Goal: Obtain resource: Obtain resource

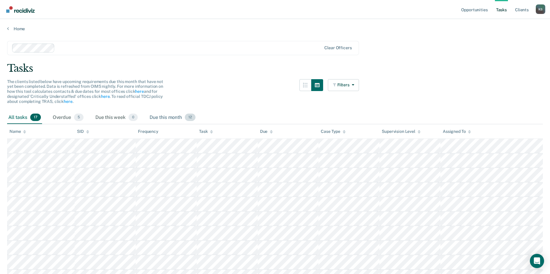
click at [162, 119] on div "Due this month 12" at bounding box center [172, 117] width 48 height 13
click at [17, 118] on div "All tasks 17" at bounding box center [24, 117] width 35 height 13
click at [19, 29] on link "Home" at bounding box center [274, 28] width 535 height 5
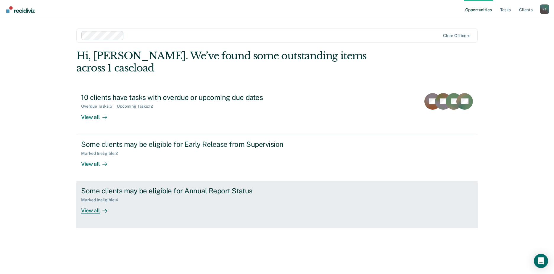
click at [94, 202] on div "View all" at bounding box center [97, 208] width 33 height 12
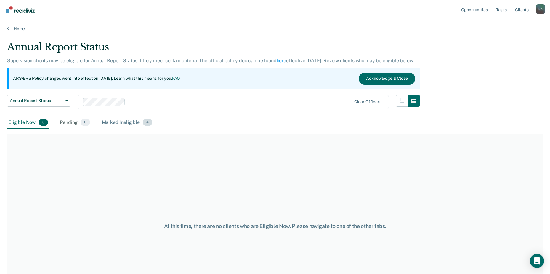
click at [115, 122] on div "Marked Ineligible 4" at bounding box center [127, 122] width 53 height 13
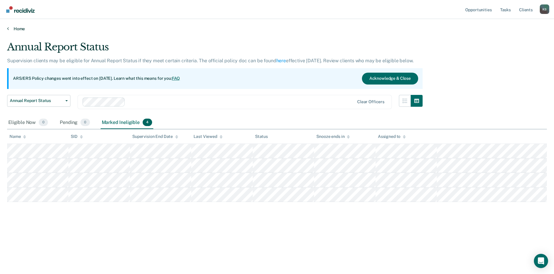
click at [16, 28] on link "Home" at bounding box center [277, 28] width 540 height 5
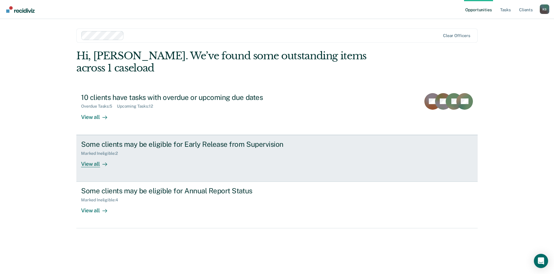
click at [107, 148] on div "Marked Ineligible : 2" at bounding box center [185, 151] width 208 height 7
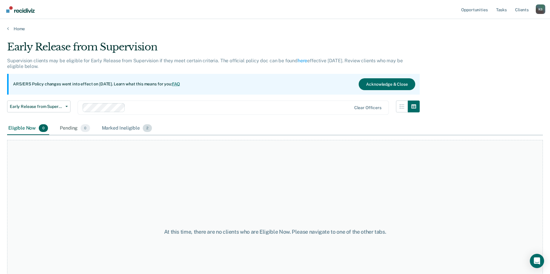
click at [119, 128] on div "Marked Ineligible 2" at bounding box center [127, 128] width 53 height 13
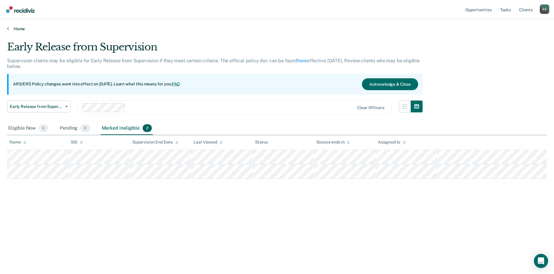
click at [20, 28] on link "Home" at bounding box center [277, 28] width 540 height 5
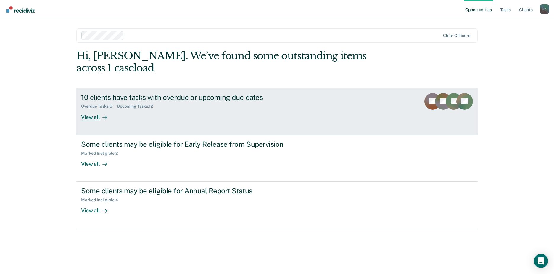
click at [130, 101] on div "Overdue Tasks : 5 Upcoming Tasks : 12" at bounding box center [185, 104] width 208 height 7
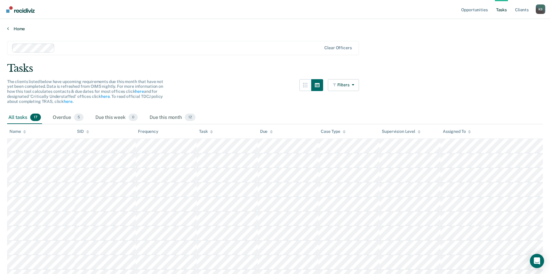
click at [21, 29] on link "Home" at bounding box center [274, 28] width 535 height 5
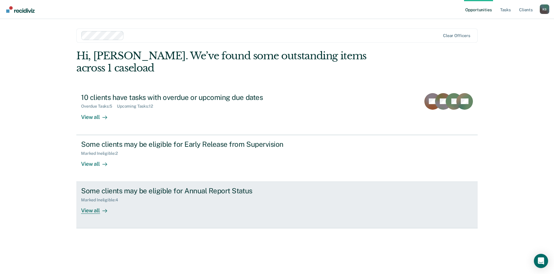
click at [153, 186] on div "Some clients may be eligible for Annual Report Status" at bounding box center [185, 190] width 208 height 9
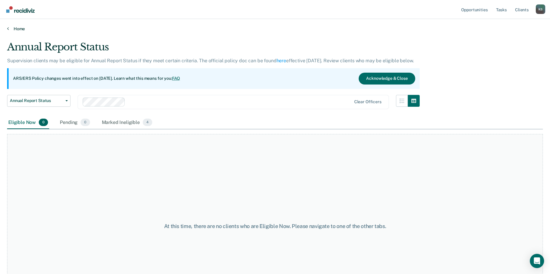
click at [17, 29] on link "Home" at bounding box center [274, 28] width 535 height 5
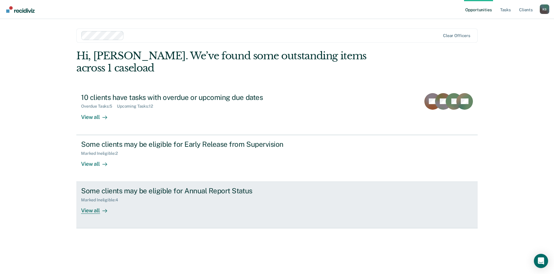
click at [140, 186] on div "Some clients may be eligible for Annual Report Status" at bounding box center [185, 190] width 208 height 9
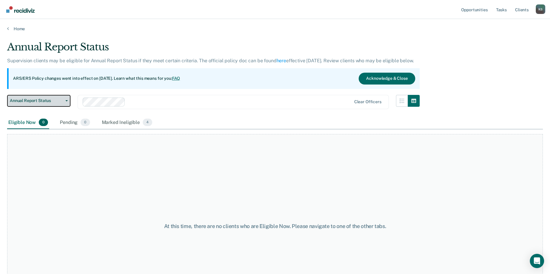
click at [44, 102] on span "Annual Report Status" at bounding box center [36, 100] width 53 height 5
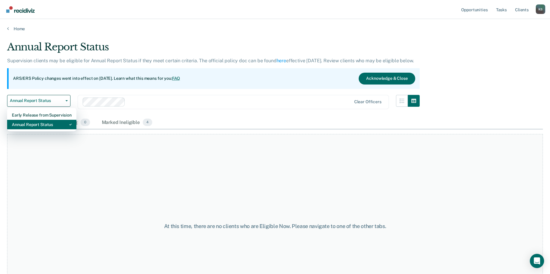
click at [47, 127] on div "Annual Report Status" at bounding box center [42, 124] width 60 height 9
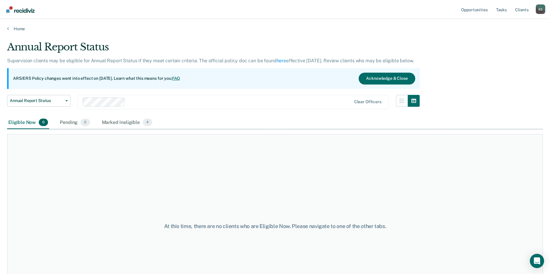
click at [20, 125] on div "Eligible Now 0" at bounding box center [28, 122] width 42 height 13
click at [110, 122] on div "Marked Ineligible 4" at bounding box center [127, 122] width 53 height 13
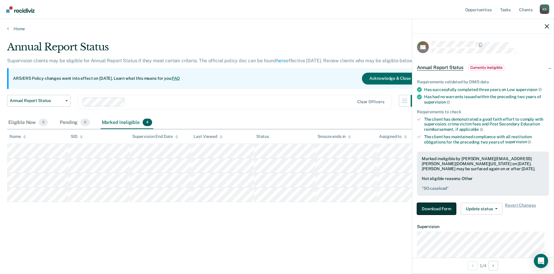
click at [437, 208] on button "Download Form" at bounding box center [436, 208] width 39 height 12
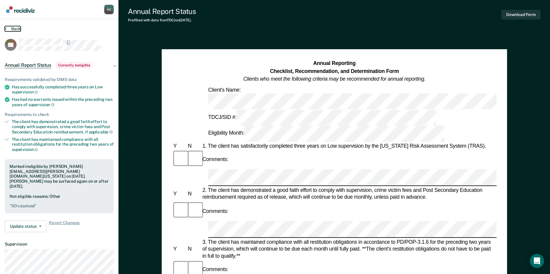
click at [16, 28] on button "Back" at bounding box center [13, 28] width 16 height 5
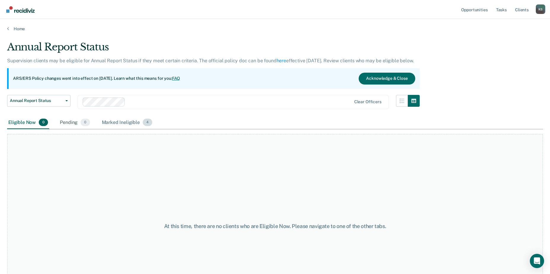
click at [125, 123] on div "Marked Ineligible 4" at bounding box center [127, 122] width 53 height 13
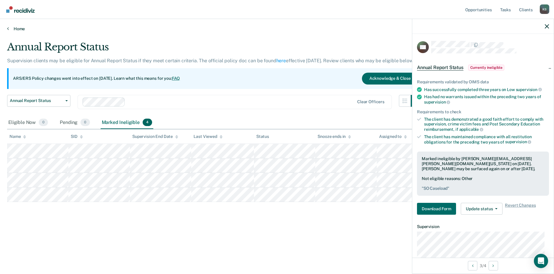
click at [21, 29] on link "Home" at bounding box center [277, 28] width 540 height 5
